Goal: Task Accomplishment & Management: Manage account settings

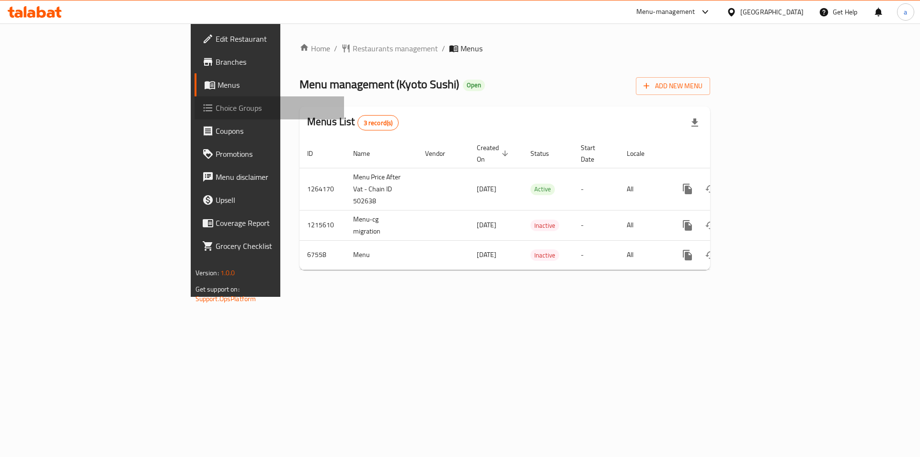
click at [216, 111] on span "Choice Groups" at bounding box center [276, 107] width 121 height 11
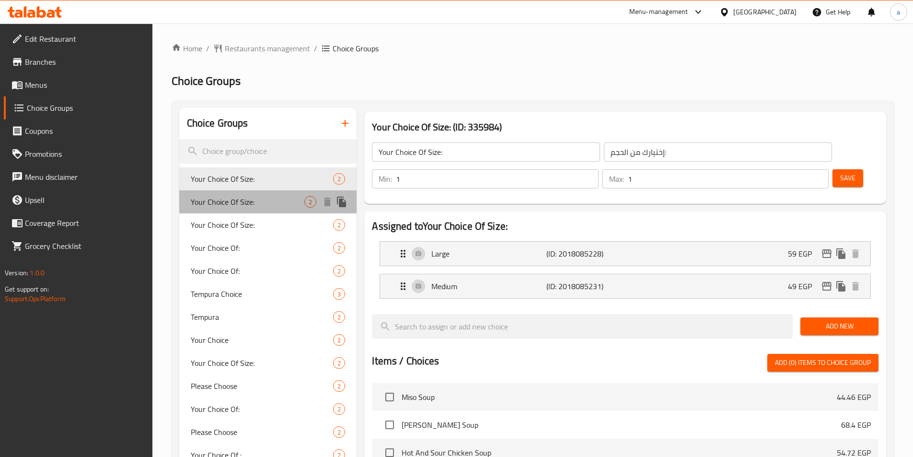
click at [274, 208] on div "Your Choice Of Size: 2" at bounding box center [268, 201] width 178 height 23
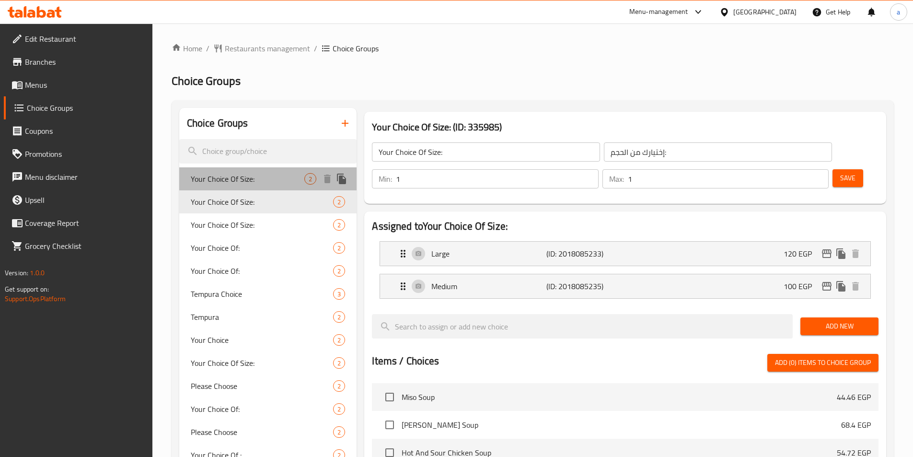
click at [261, 186] on div "Your Choice Of Size: 2" at bounding box center [268, 178] width 178 height 23
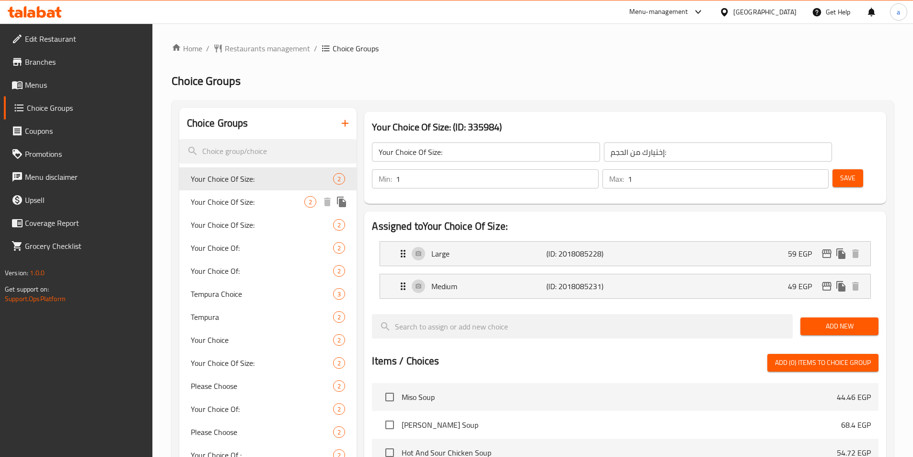
click at [273, 205] on span "Your Choice Of Size:" at bounding box center [248, 201] width 114 height 11
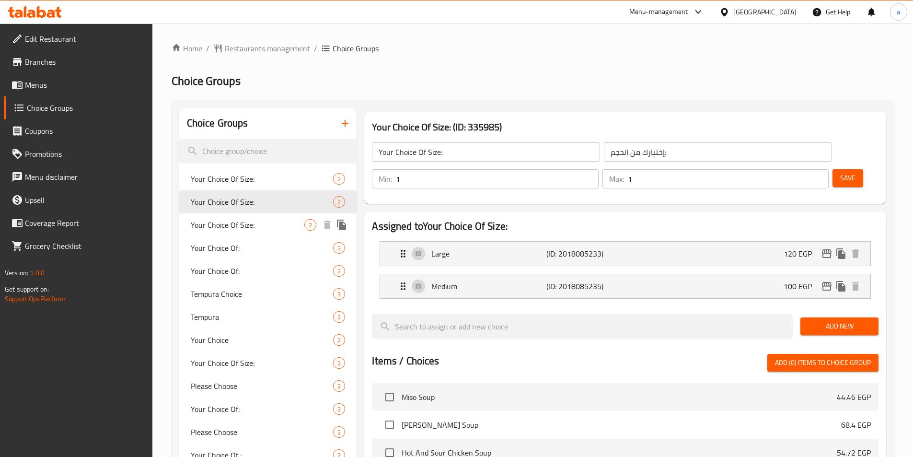
click at [260, 224] on span "Your Choice Of Size:" at bounding box center [248, 224] width 114 height 11
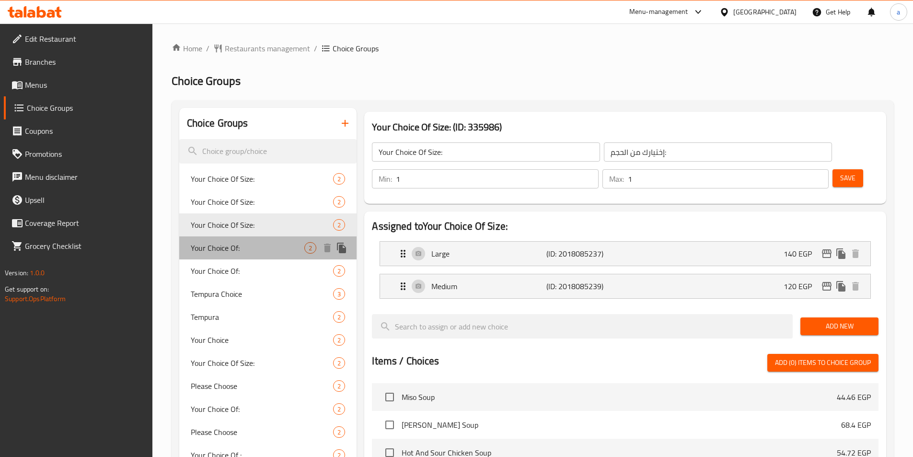
click at [254, 245] on span "Your Choice Of:" at bounding box center [248, 247] width 114 height 11
type input "Your Choice Of:"
type input "اختيارك من:"
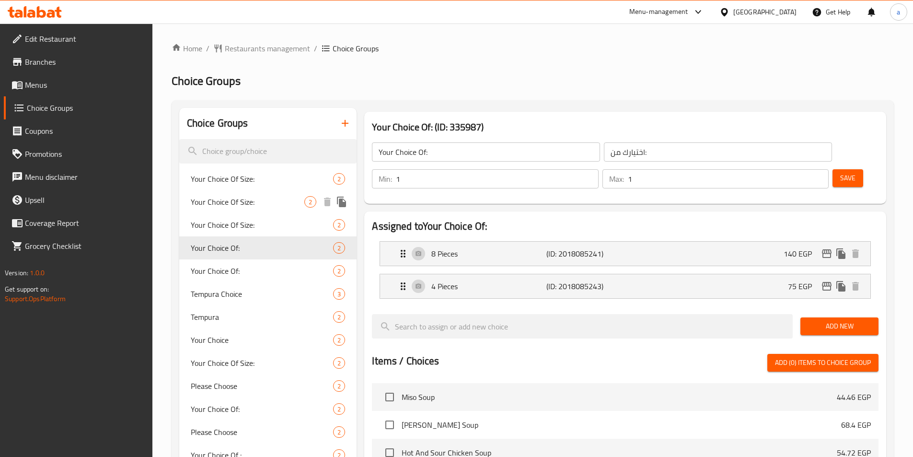
click at [252, 210] on div "Your Choice Of Size: 2" at bounding box center [268, 201] width 178 height 23
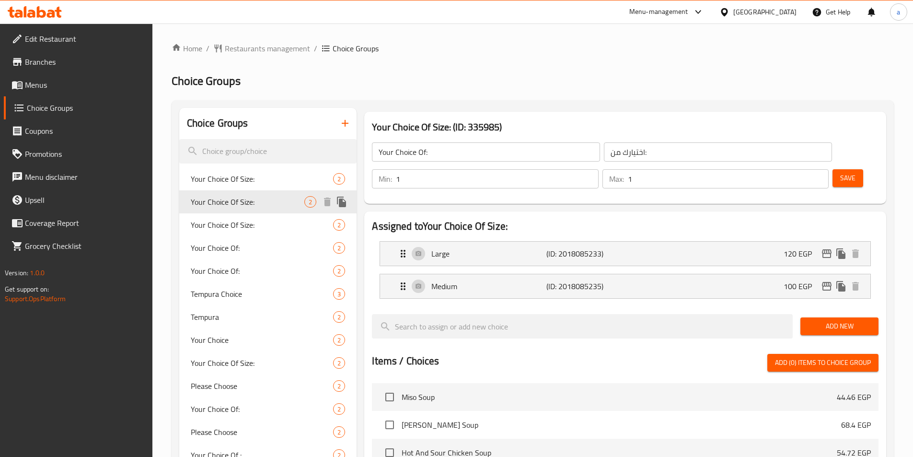
type input "Your Choice Of Size:"
type input "إختيارك من الحجم:"
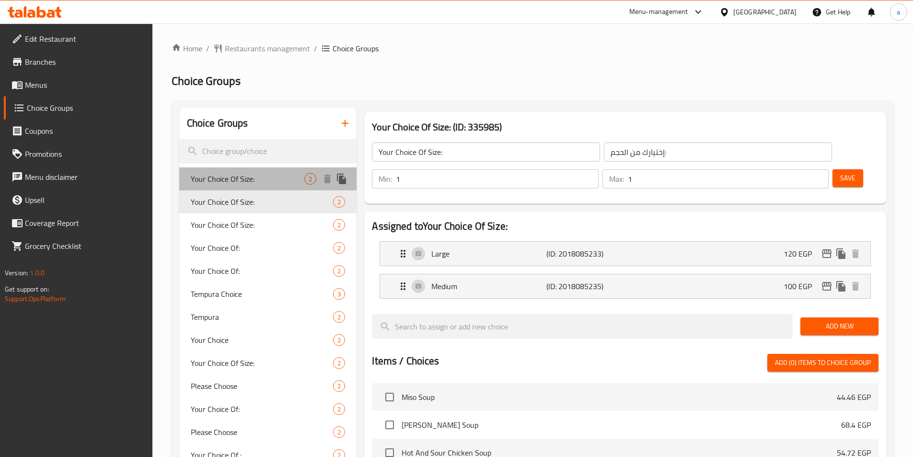
click at [239, 173] on span "Your Choice Of Size:" at bounding box center [248, 178] width 114 height 11
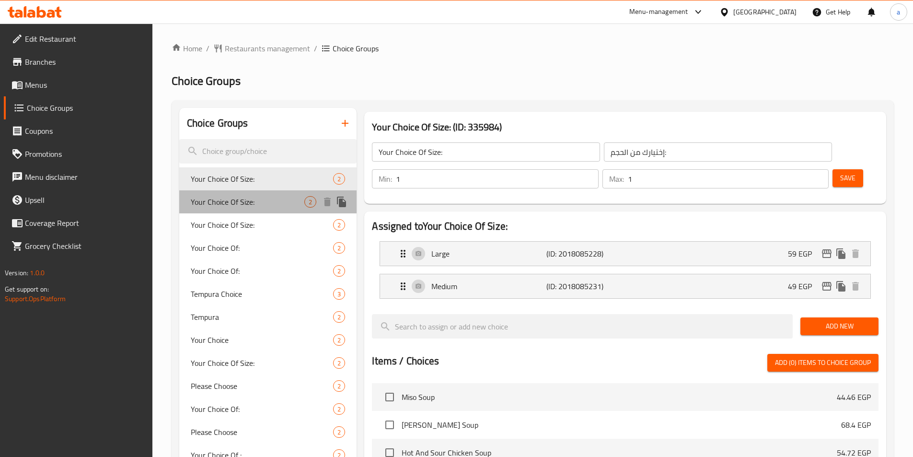
click at [254, 204] on span "Your Choice Of Size:" at bounding box center [248, 201] width 114 height 11
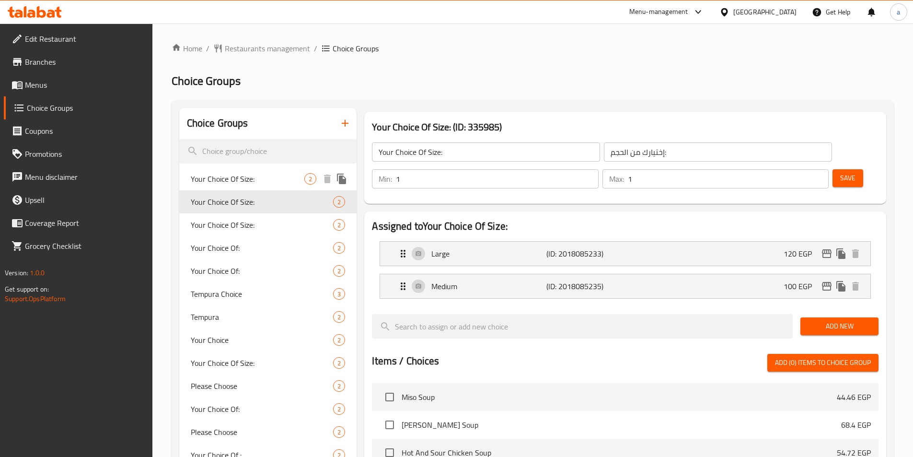
click at [279, 179] on span "Your Choice Of Size:" at bounding box center [248, 178] width 114 height 11
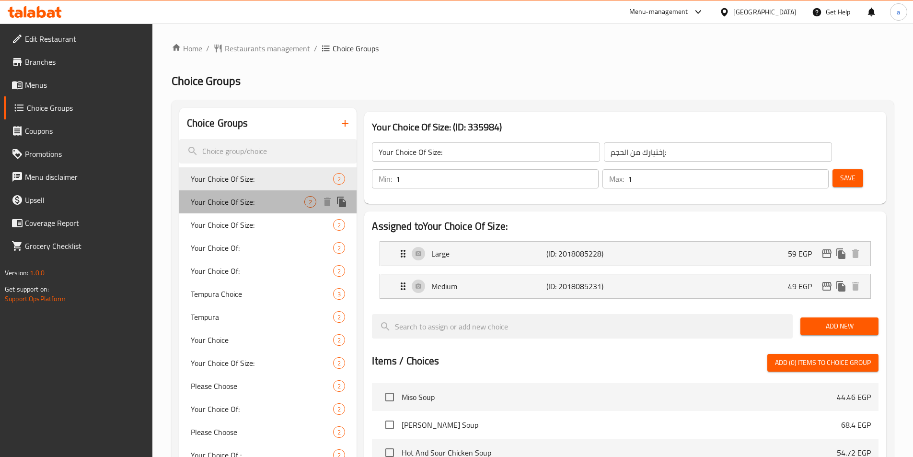
click at [277, 203] on span "Your Choice Of Size:" at bounding box center [248, 201] width 114 height 11
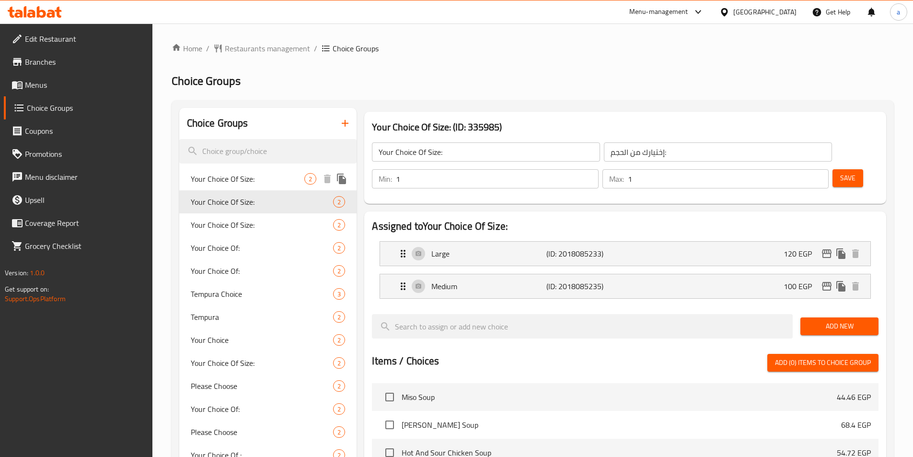
click at [266, 179] on span "Your Choice Of Size:" at bounding box center [248, 178] width 114 height 11
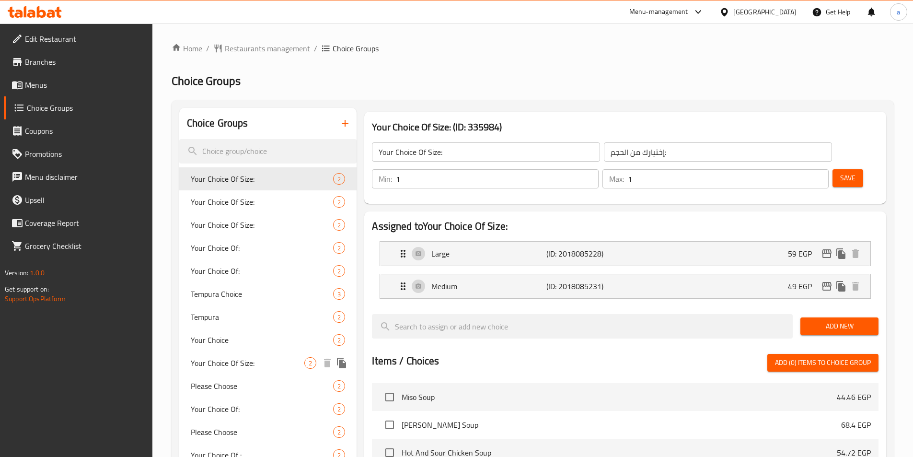
click at [268, 357] on span "Your Choice Of Size:" at bounding box center [248, 362] width 114 height 11
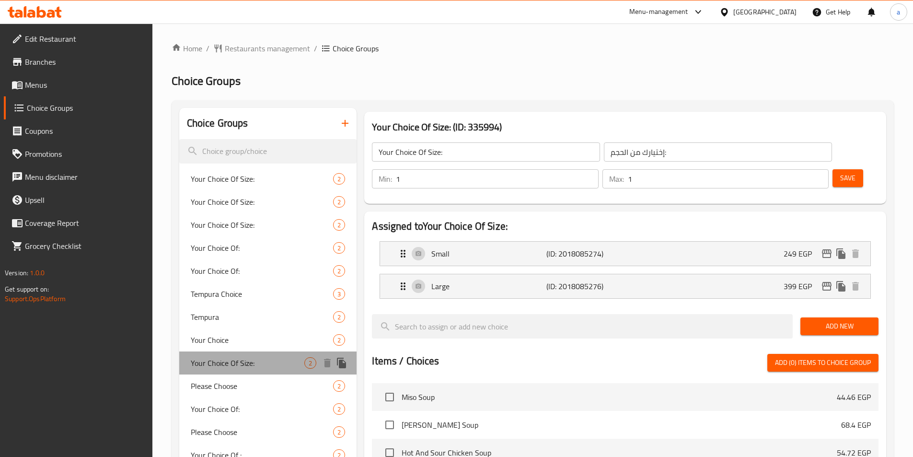
click at [233, 361] on span "Your Choice Of Size:" at bounding box center [248, 362] width 114 height 11
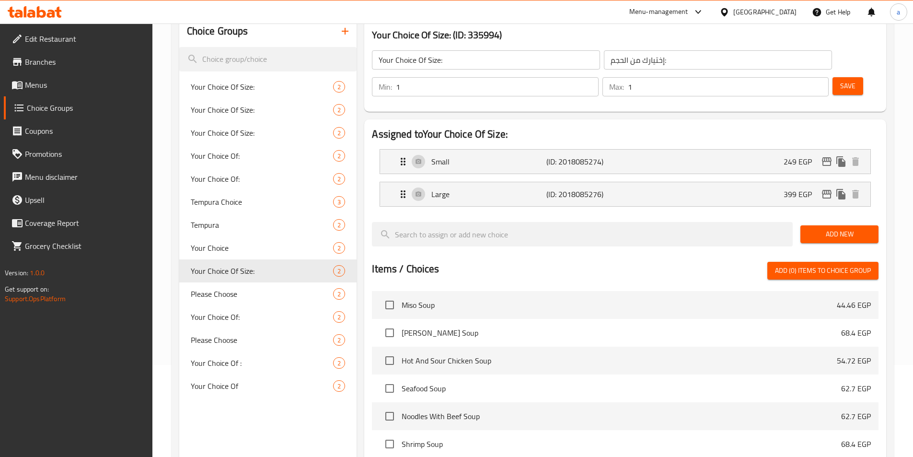
scroll to position [96, 0]
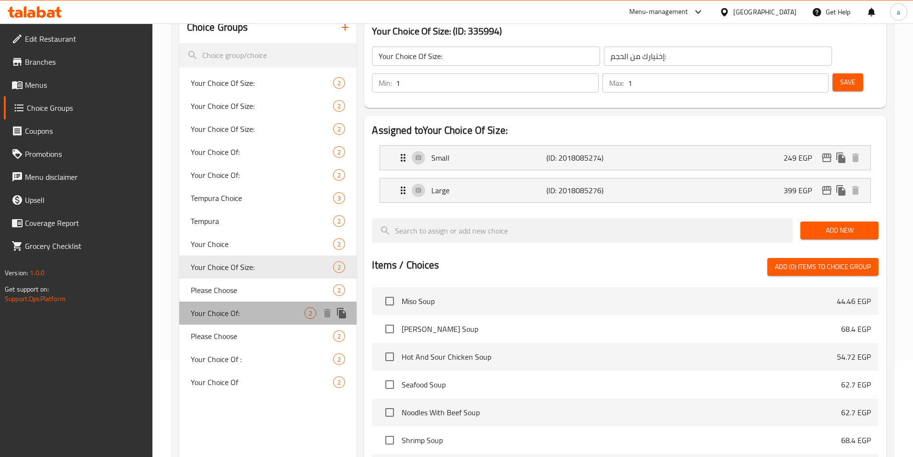
click at [253, 315] on span "Your Choice Of:" at bounding box center [248, 312] width 114 height 11
type input "Your Choice Of:"
type input "إختيارك من:"
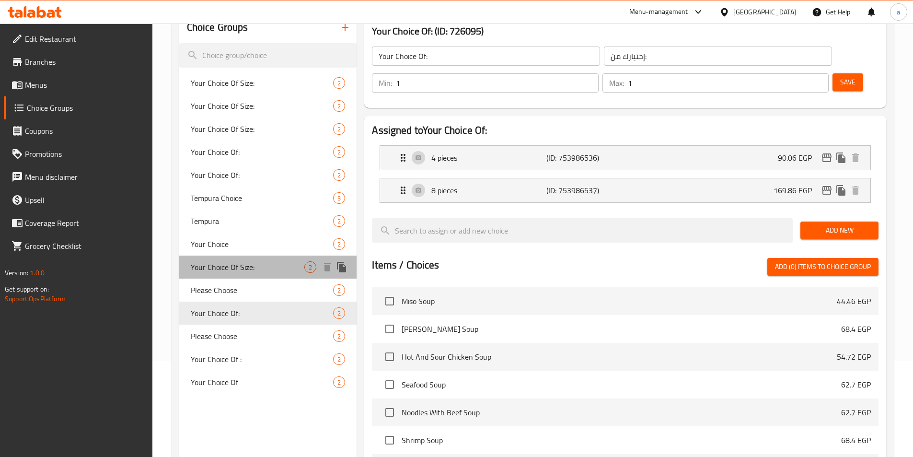
click at [226, 269] on span "Your Choice Of Size:" at bounding box center [248, 266] width 114 height 11
type input "Your Choice Of Size:"
type input "إختيارك من الحجم:"
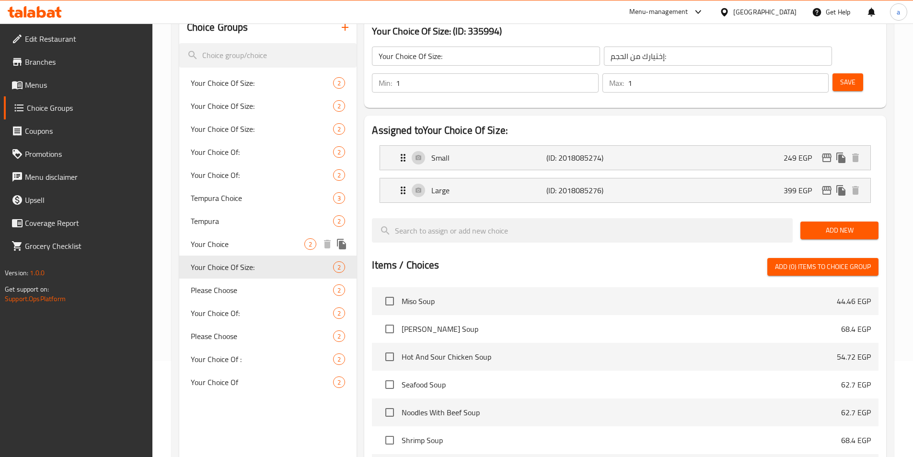
scroll to position [48, 0]
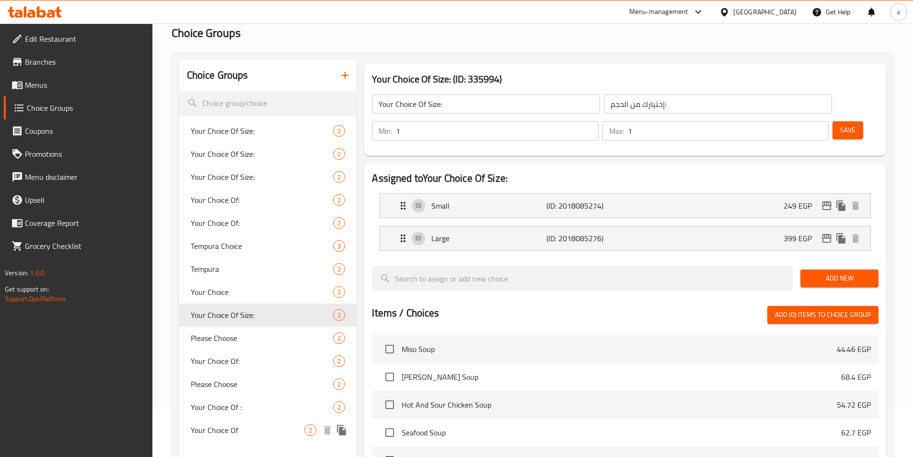
click at [241, 424] on span "Your Choice Of" at bounding box center [248, 429] width 114 height 11
type input "Your Choice Of"
type input "إختيارك من"
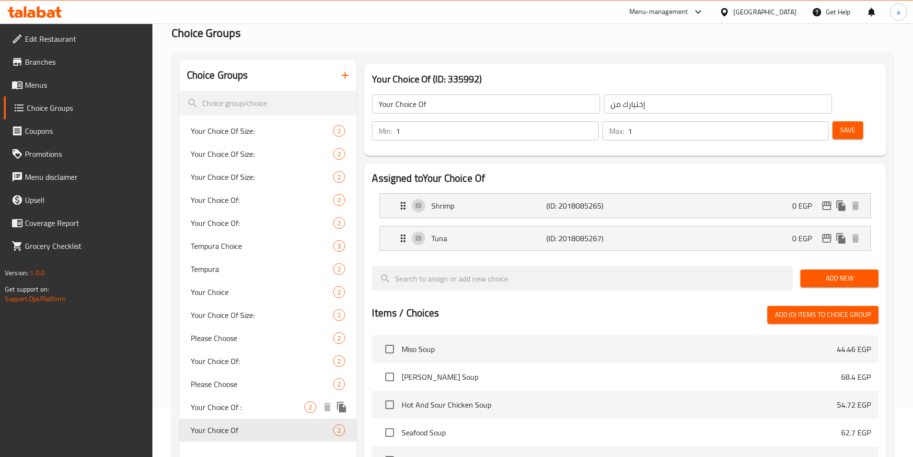
click at [241, 411] on span "Your Choice Of :" at bounding box center [248, 406] width 114 height 11
type input "Your Choice Of :"
type input "إختيارك من :"
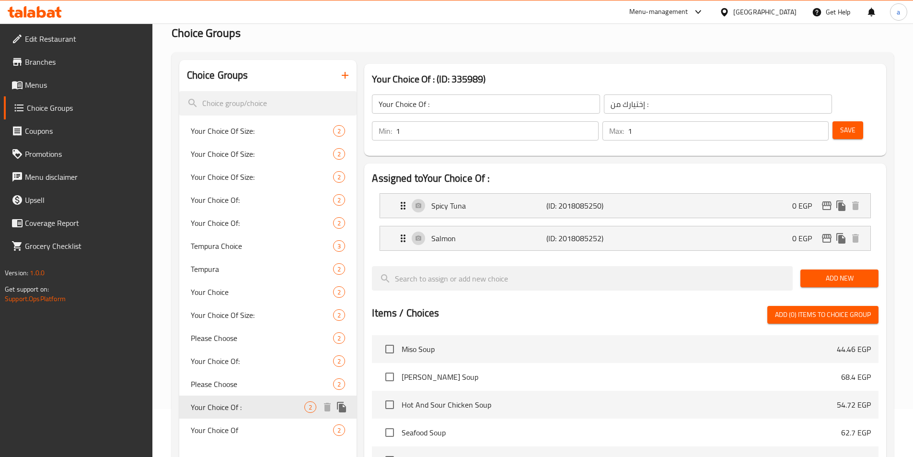
click at [244, 417] on div "Your Choice Of : 2" at bounding box center [268, 406] width 178 height 23
click at [247, 429] on span "Your Choice Of" at bounding box center [248, 429] width 114 height 11
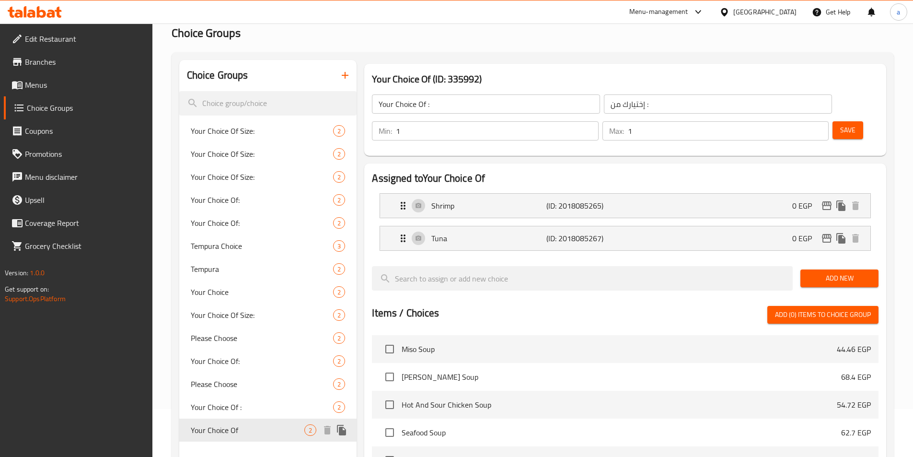
type input "Your Choice Of"
type input "إختيارك من"
click at [227, 136] on span "Your Choice Of Size:" at bounding box center [248, 130] width 114 height 11
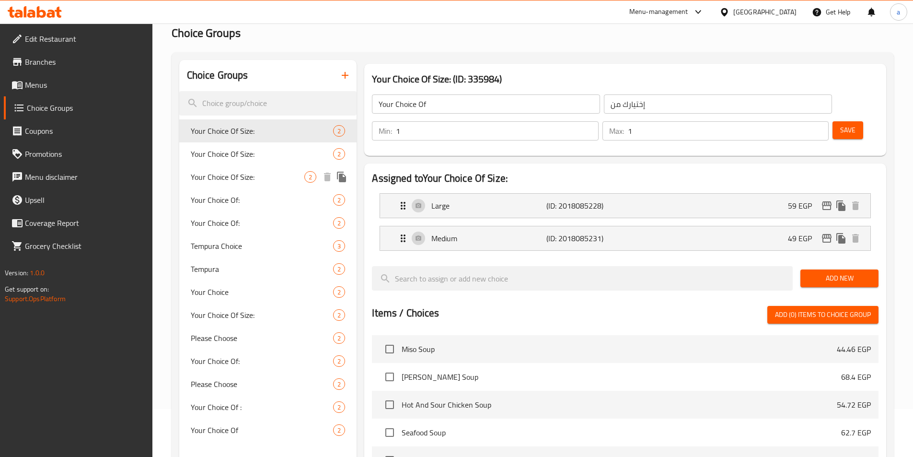
type input "Your Choice Of Size:"
type input "إختيارك من الحجم:"
click at [241, 165] on div "Your Choice Of Size: 2" at bounding box center [268, 176] width 178 height 23
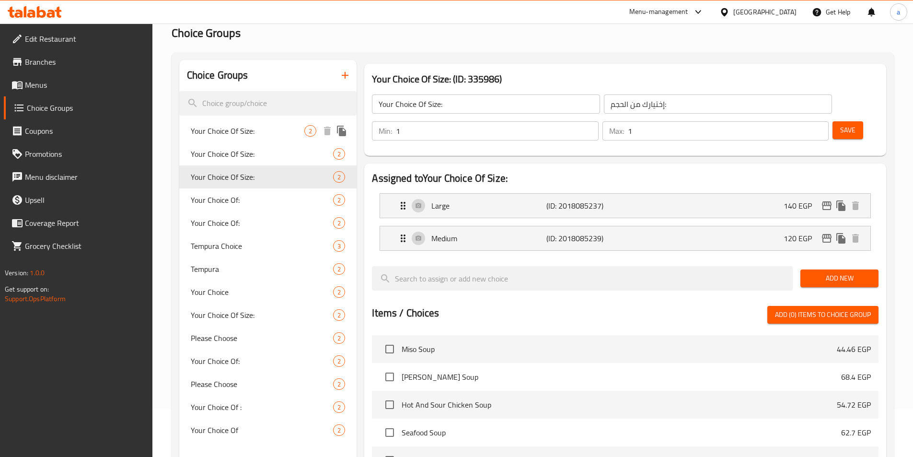
click at [235, 130] on span "Your Choice Of Size:" at bounding box center [248, 130] width 114 height 11
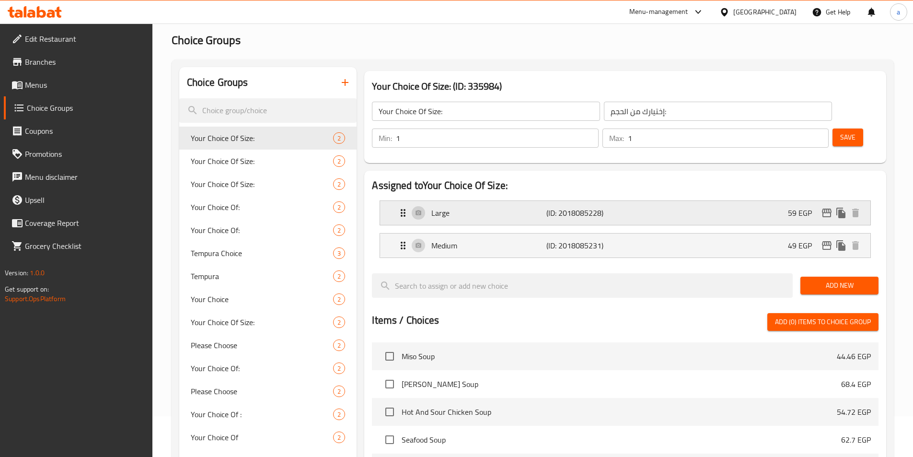
scroll to position [0, 0]
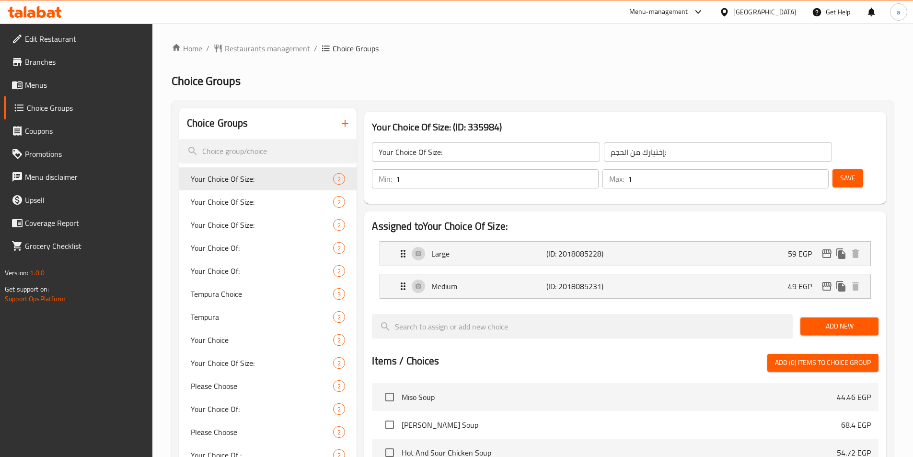
click at [289, 78] on h2 "Choice Groups" at bounding box center [533, 80] width 722 height 15
click at [191, 53] on link "Home" at bounding box center [187, 48] width 31 height 11
click at [78, 74] on link "Menus" at bounding box center [78, 84] width 149 height 23
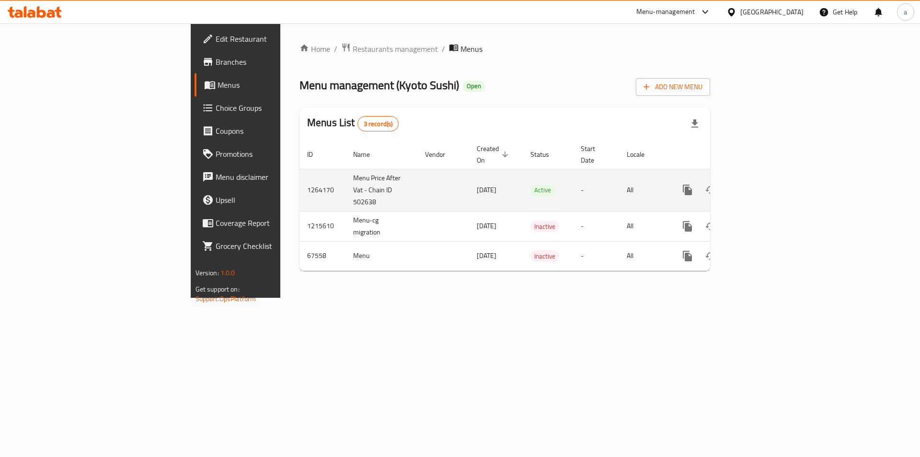
click at [762, 184] on icon "enhanced table" at bounding box center [756, 189] width 11 height 11
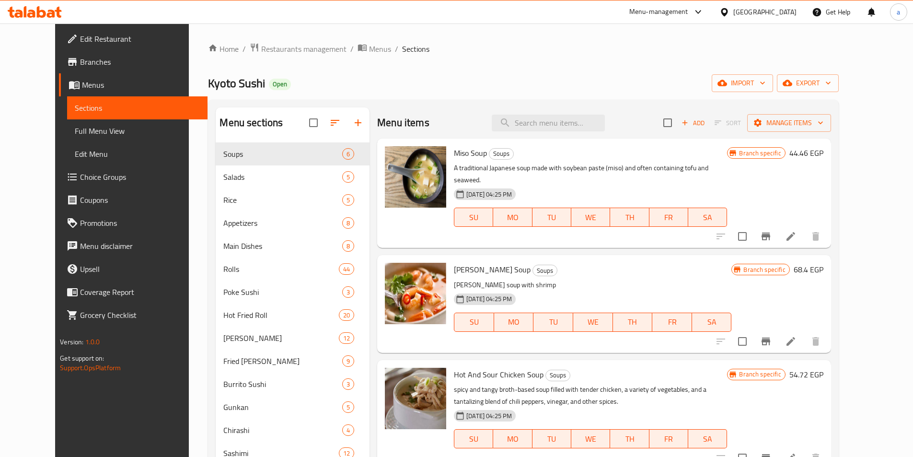
click at [552, 136] on div "Menu items Add Sort Manage items" at bounding box center [603, 122] width 453 height 31
click at [559, 127] on input "search" at bounding box center [548, 123] width 113 height 17
paste input "Small Mineral Water"
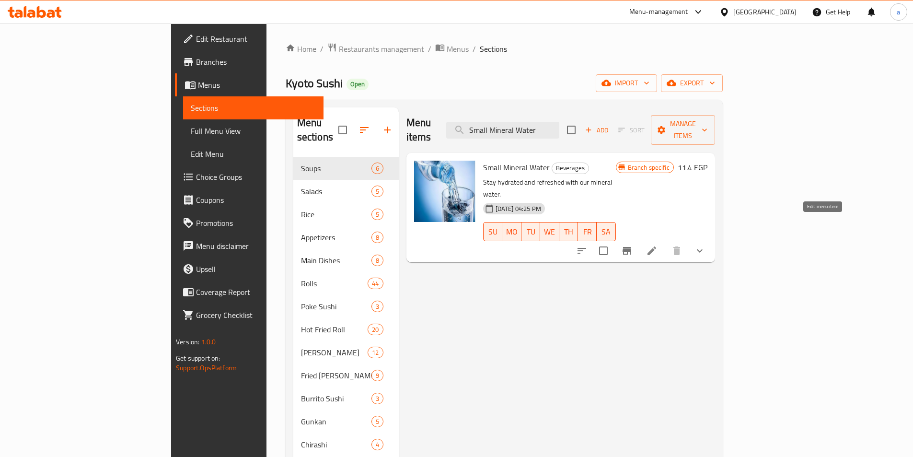
type input "Small Mineral Water"
click at [657, 245] on icon at bounding box center [651, 250] width 11 height 11
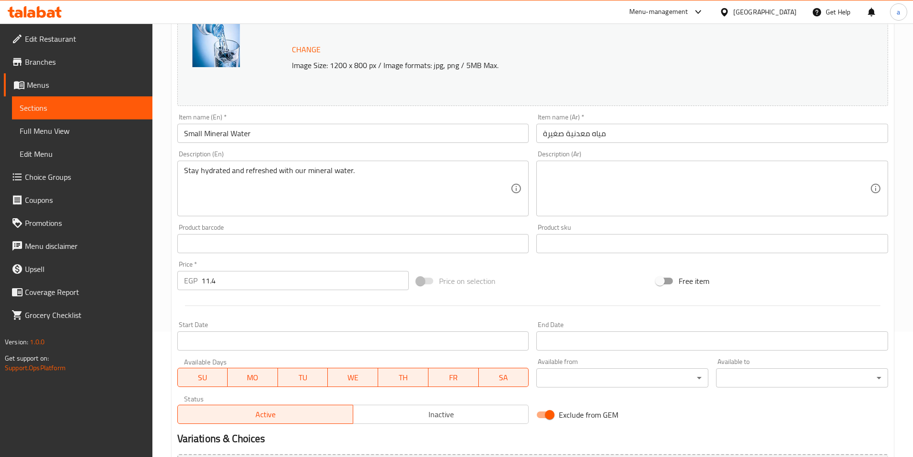
scroll to position [250, 0]
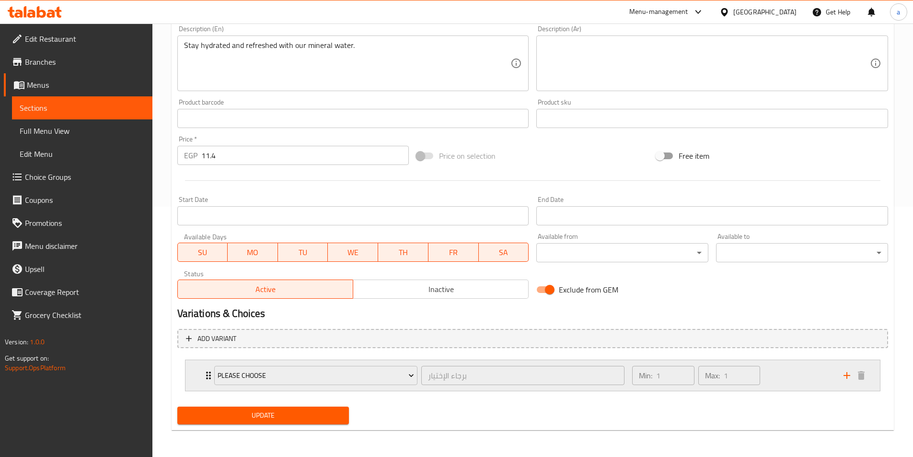
click at [799, 375] on div "Min: 1 ​ Max: 1 ​" at bounding box center [731, 375] width 211 height 31
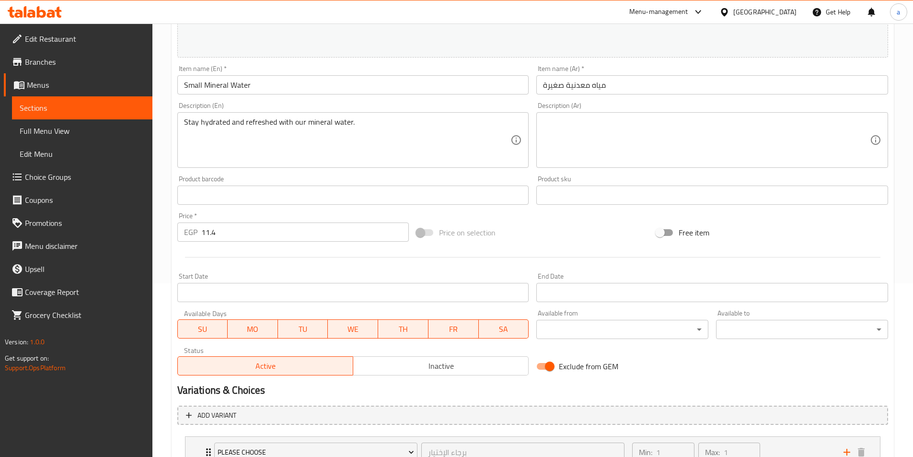
scroll to position [0, 0]
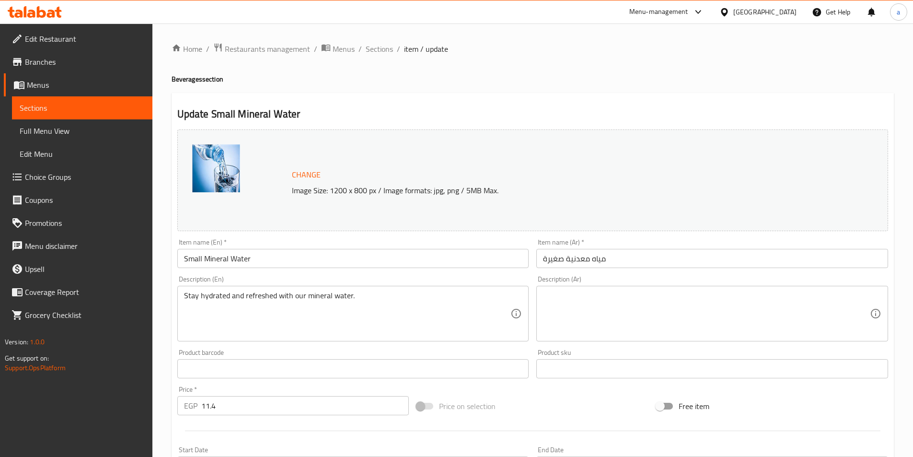
click at [265, 103] on div "Update Small Mineral Water Change Image Size: 1200 x 800 px / Image formats: jp…" at bounding box center [533, 429] width 722 height 672
click at [265, 107] on h2 "Update Small Mineral Water" at bounding box center [532, 114] width 711 height 14
click at [344, 102] on div "Update Small Mineral Water Change Image Size: 1200 x 800 px / Image formats: jp…" at bounding box center [533, 429] width 722 height 672
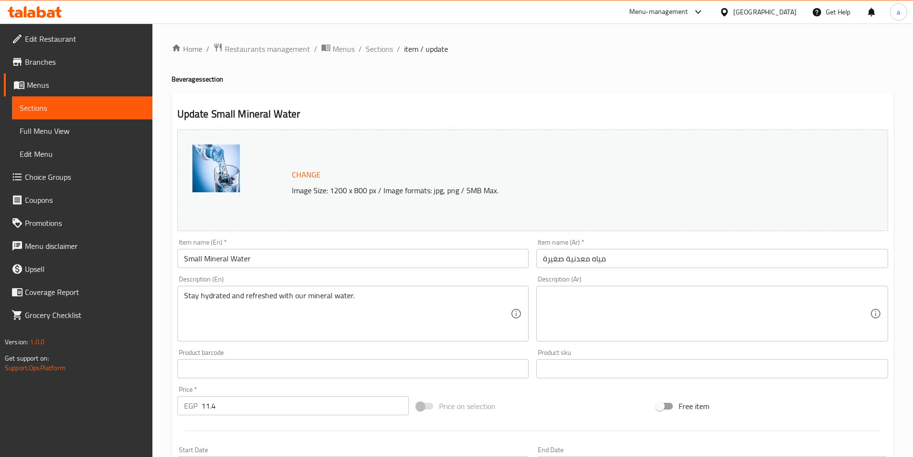
click at [77, 112] on span "Sections" at bounding box center [82, 107] width 125 height 11
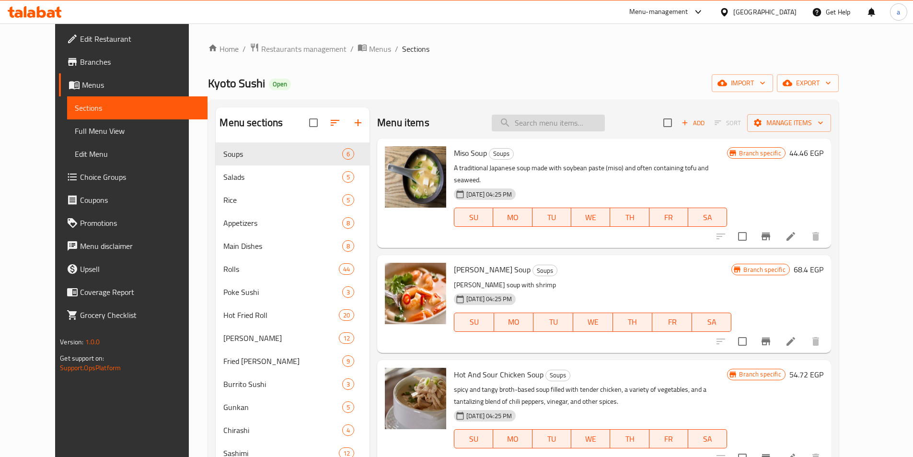
click at [544, 127] on input "search" at bounding box center [548, 123] width 113 height 17
paste input "Burrito Crab"
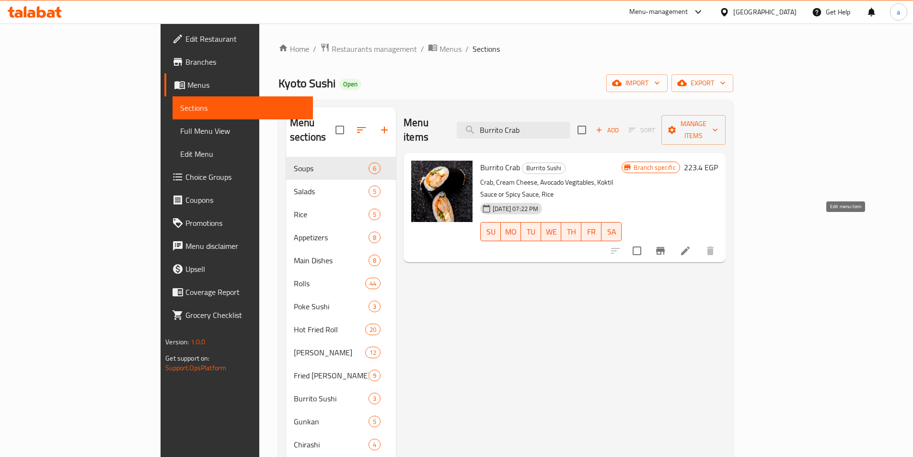
type input "Burrito Crab"
click at [691, 245] on icon at bounding box center [684, 250] width 11 height 11
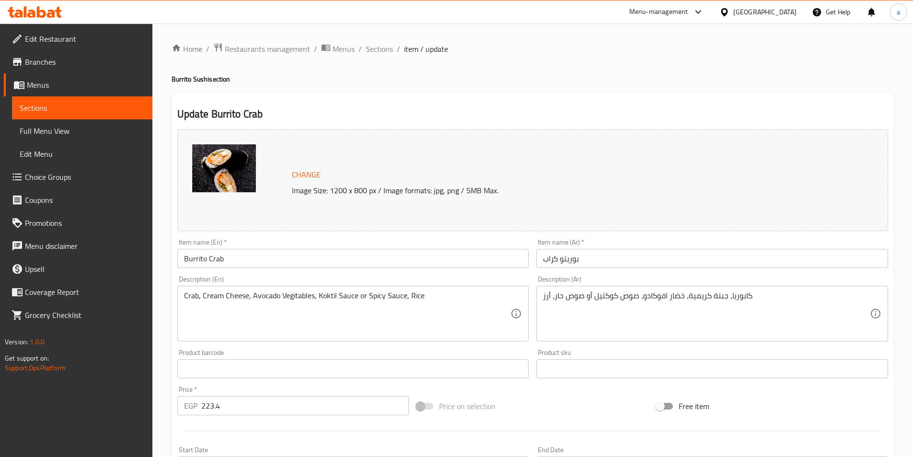
click at [779, 9] on div "[GEOGRAPHIC_DATA]" at bounding box center [764, 12] width 63 height 11
click at [680, 143] on div "Jordan" at bounding box center [670, 140] width 34 height 22
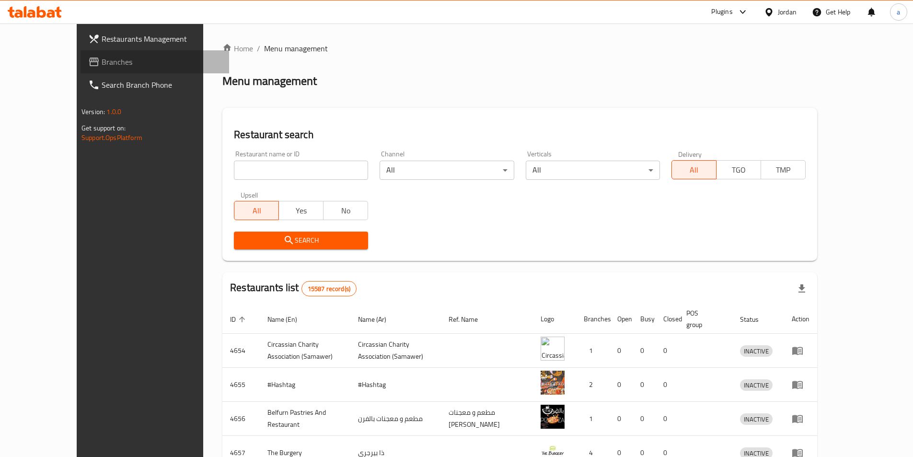
click at [102, 60] on span "Branches" at bounding box center [162, 61] width 120 height 11
